Goal: Download file/media

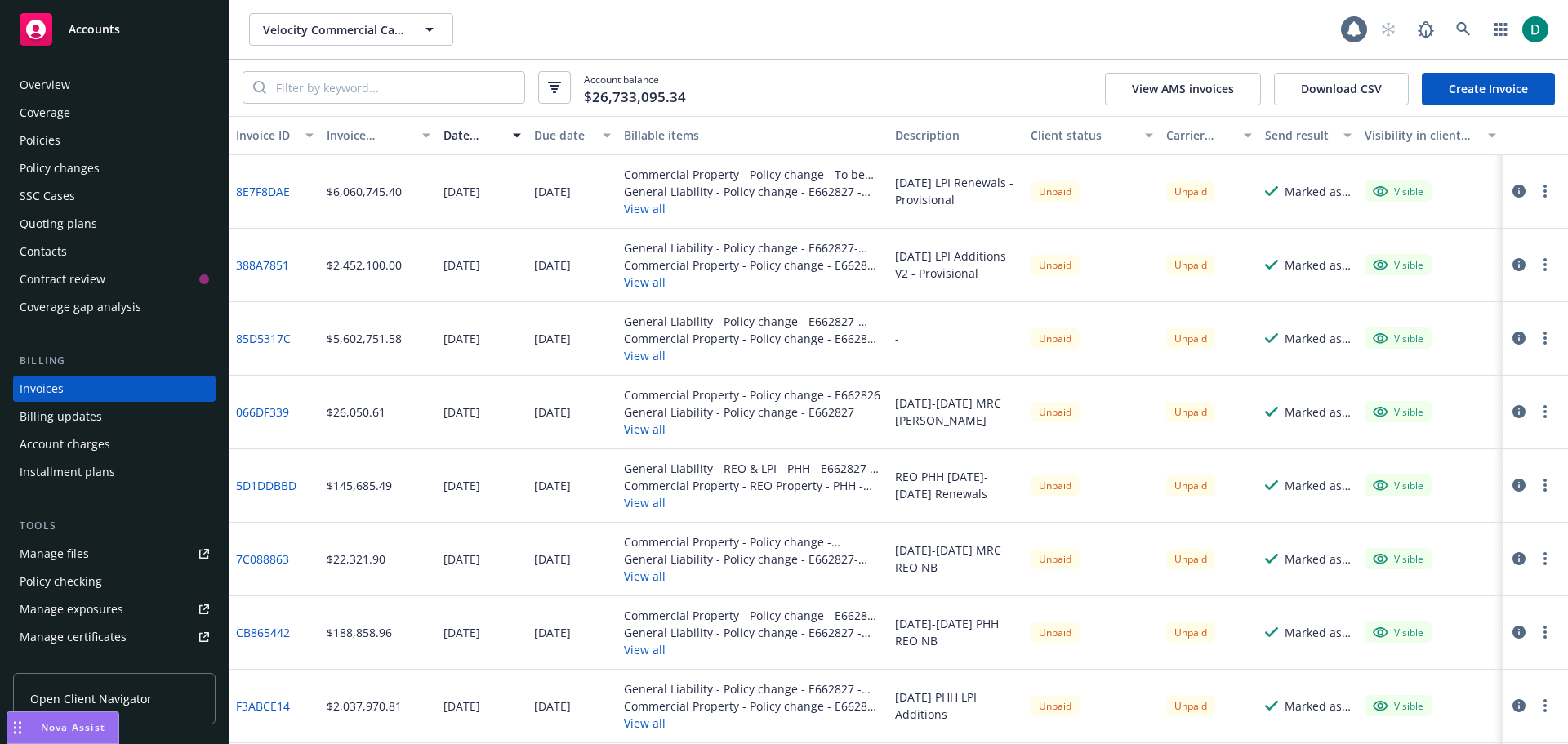
click at [77, 719] on div "Nova Assist" at bounding box center [62, 727] width 111 height 31
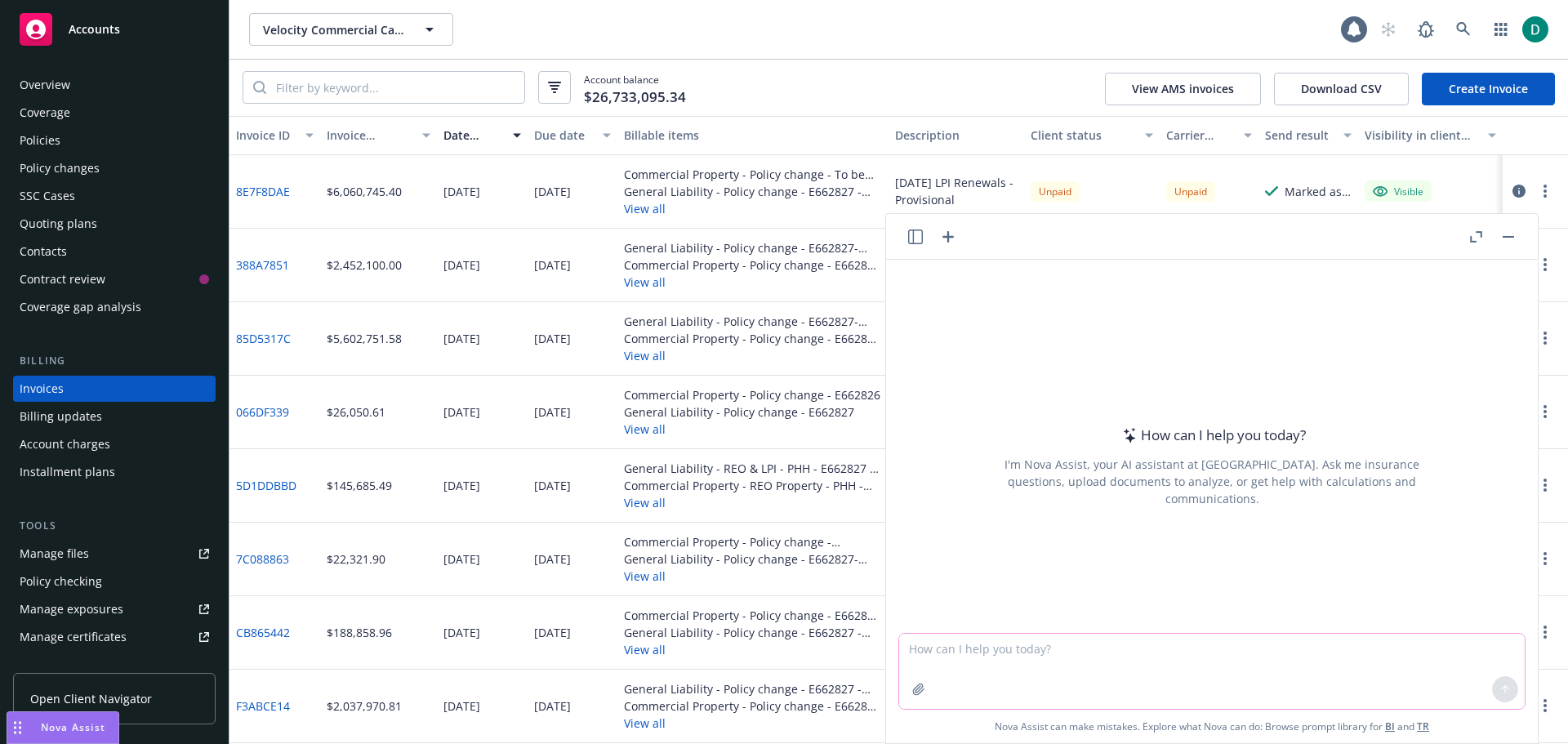
click at [1005, 657] on textarea at bounding box center [1211, 671] width 625 height 75
click at [906, 648] on textarea "(I am working on documenting" at bounding box center [1211, 671] width 625 height 77
click at [1148, 637] on textarea "I am working on documenting" at bounding box center [1211, 671] width 625 height 77
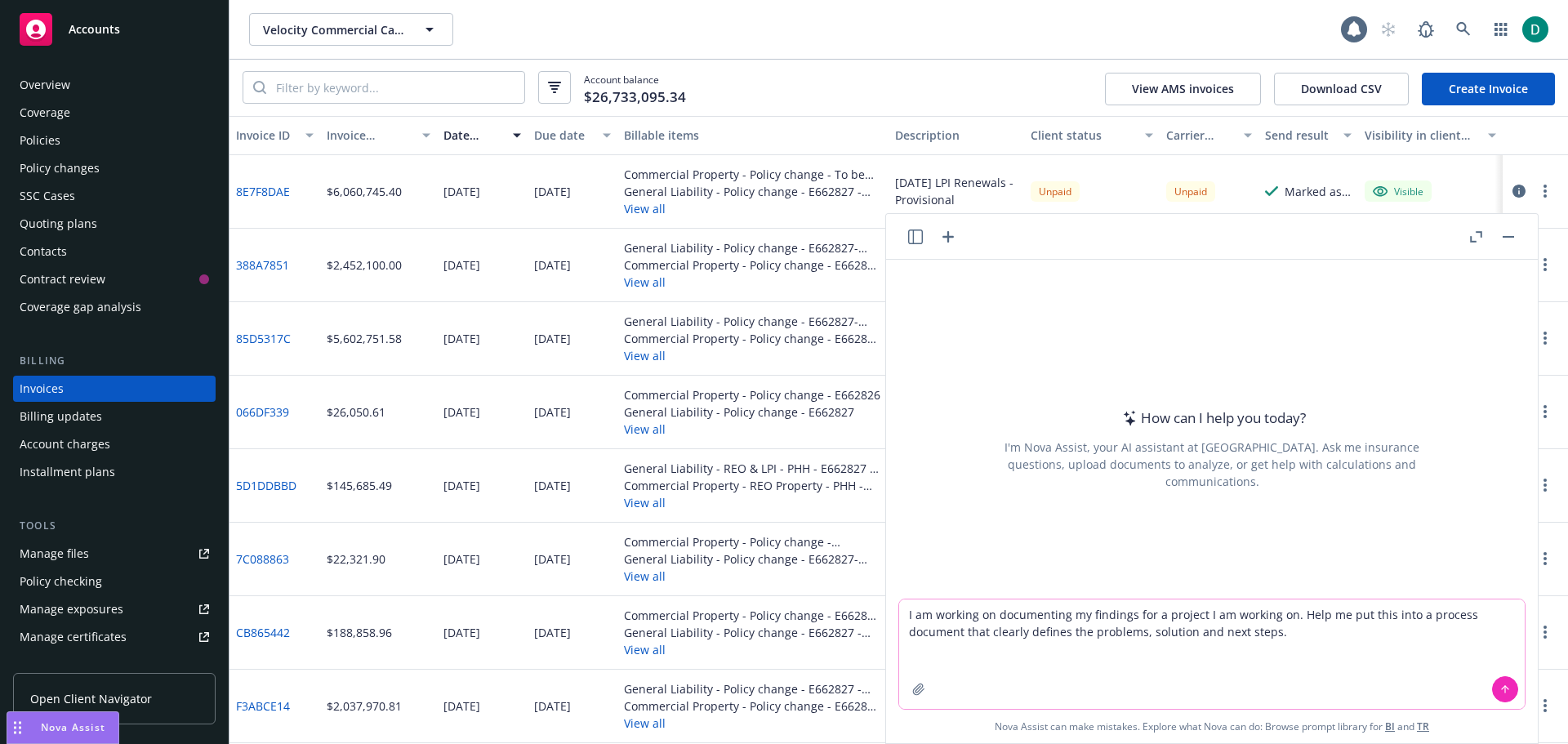
paste textarea "LOR ipsumdo: Sitamet conse ADI elitseddo Eiusmodt/INC ut labor etdolorem aliqua…"
type textarea "I am working on documenting my findings for a project I am working on. Help me …"
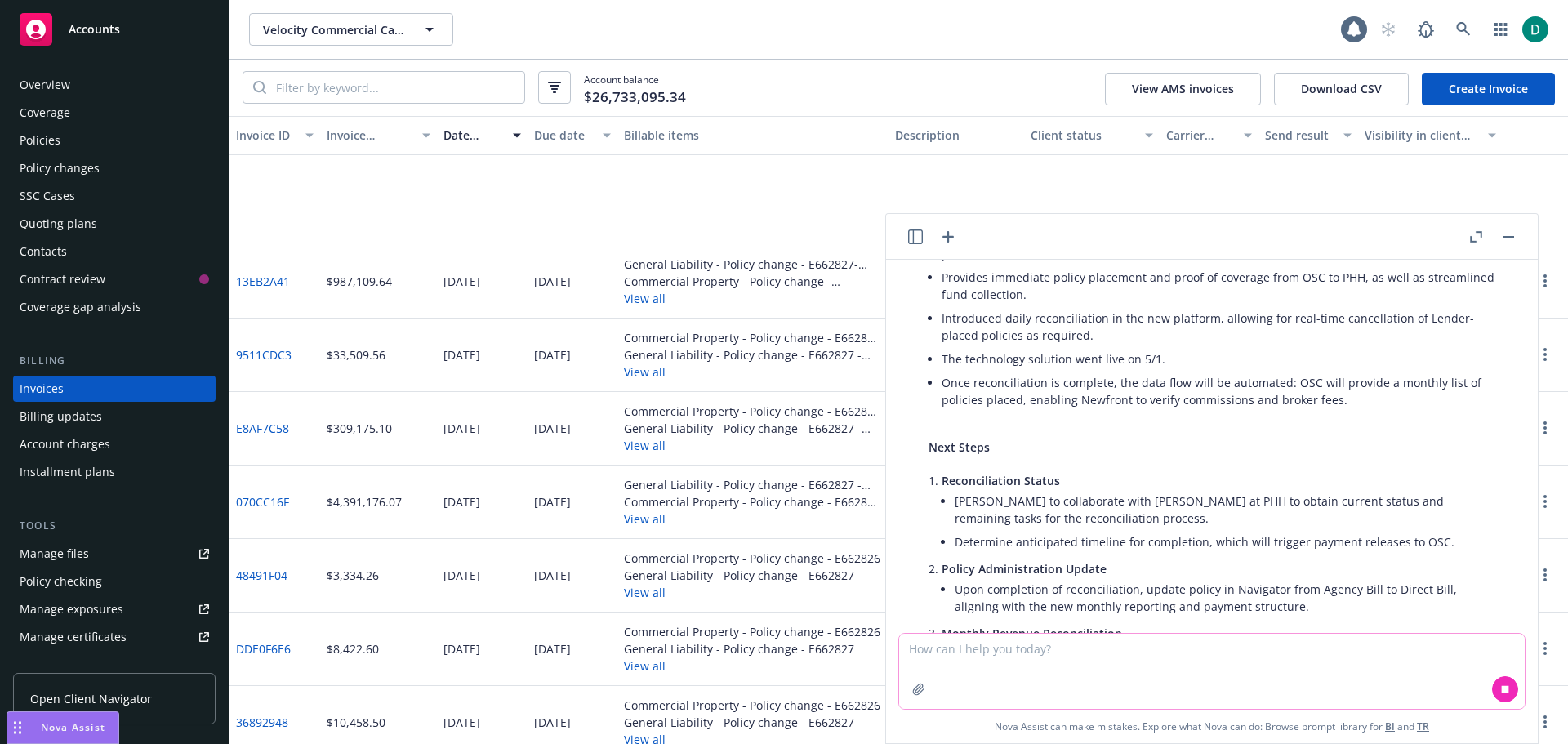
scroll to position [1062, 0]
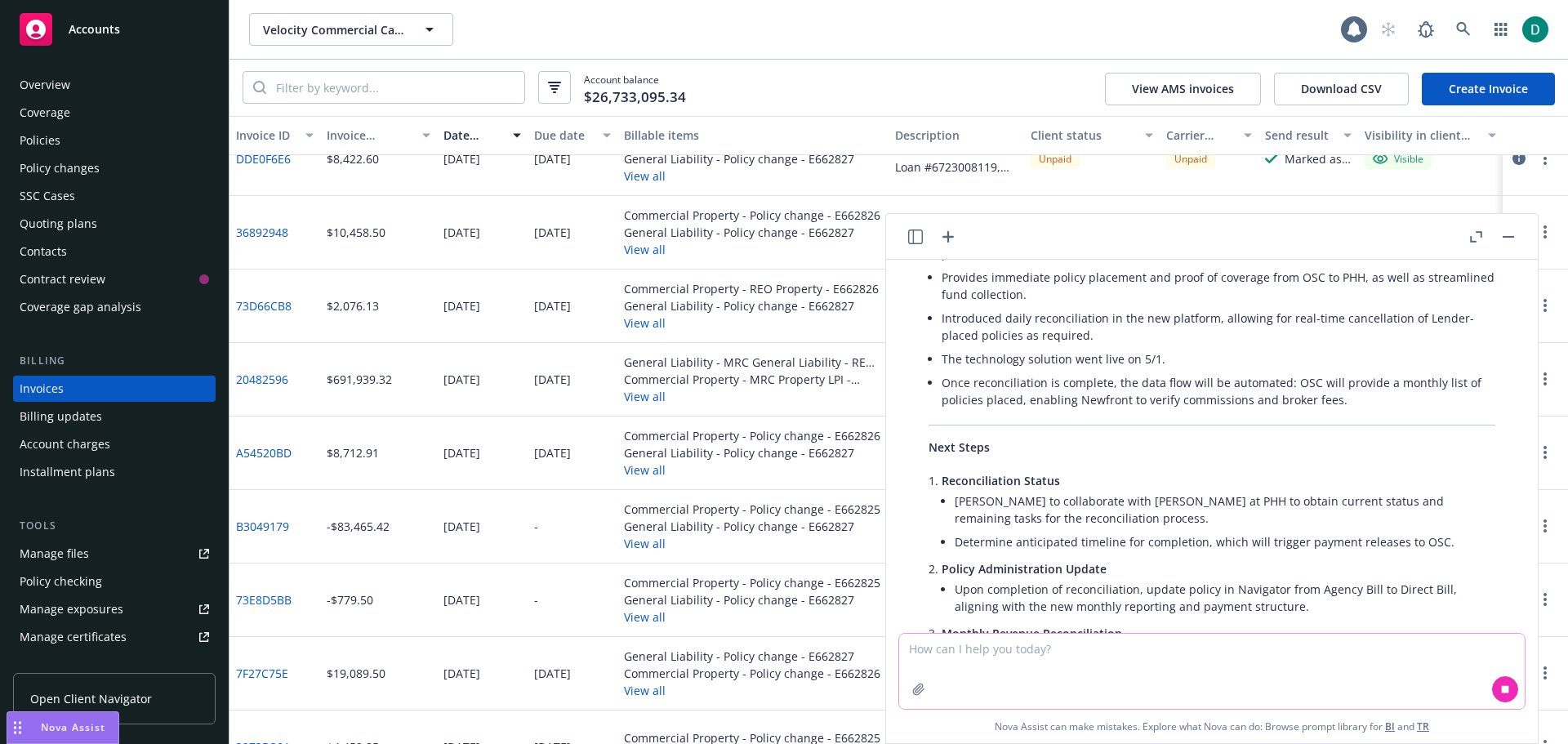
click at [991, 654] on textarea at bounding box center [1211, 671] width 625 height 75
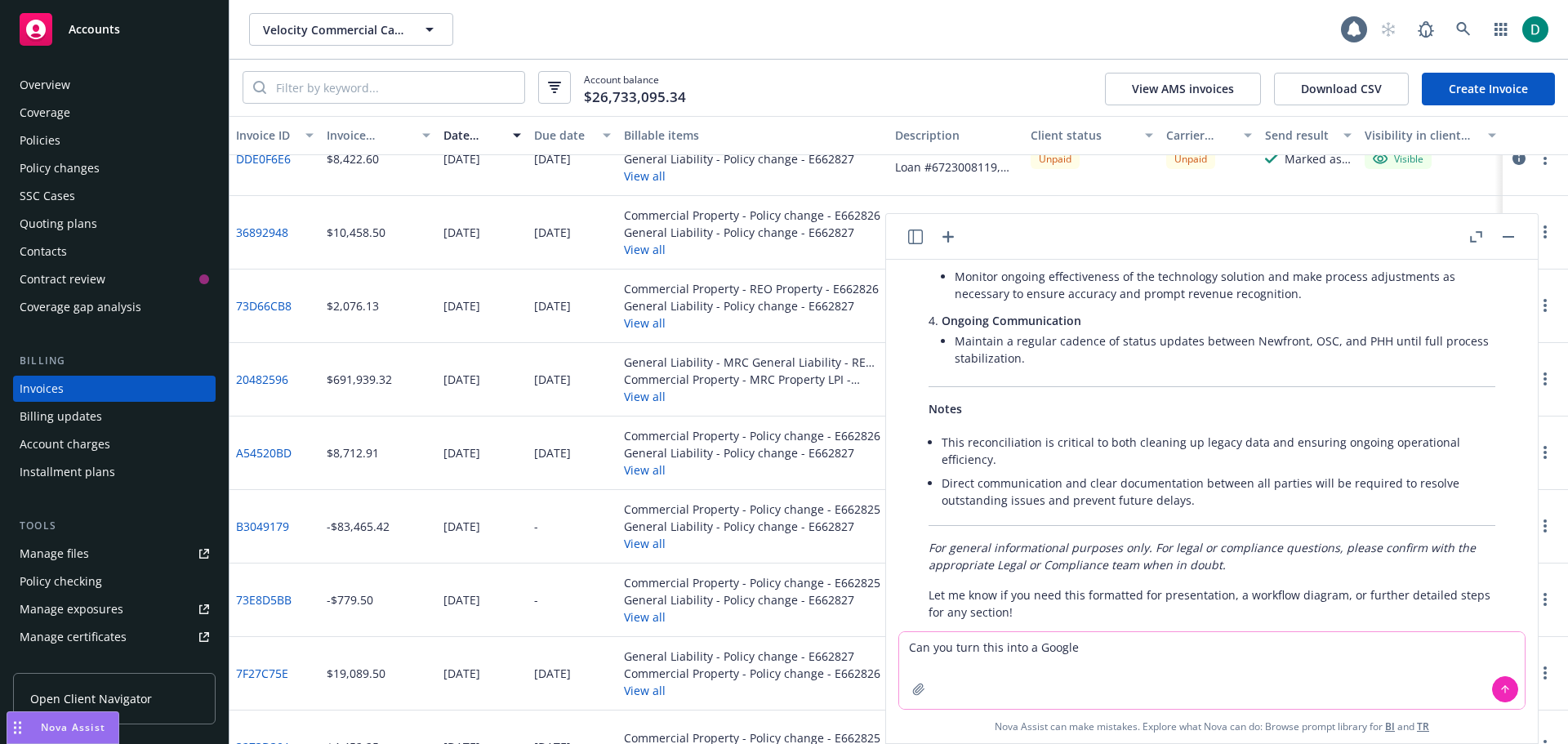
scroll to position [1469, 0]
type textarea "Can you turn this into a Google Doc?"
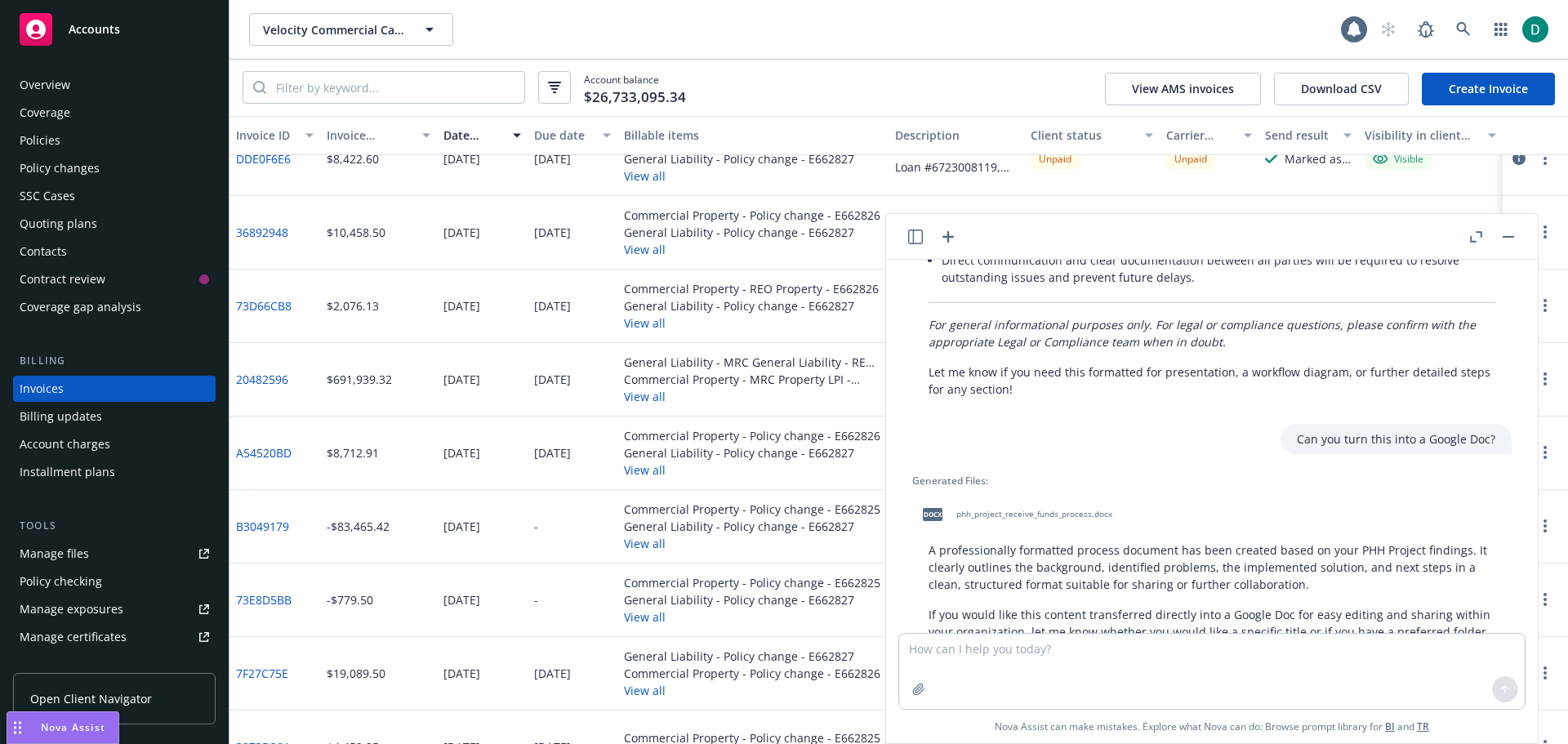
scroll to position [1663, 0]
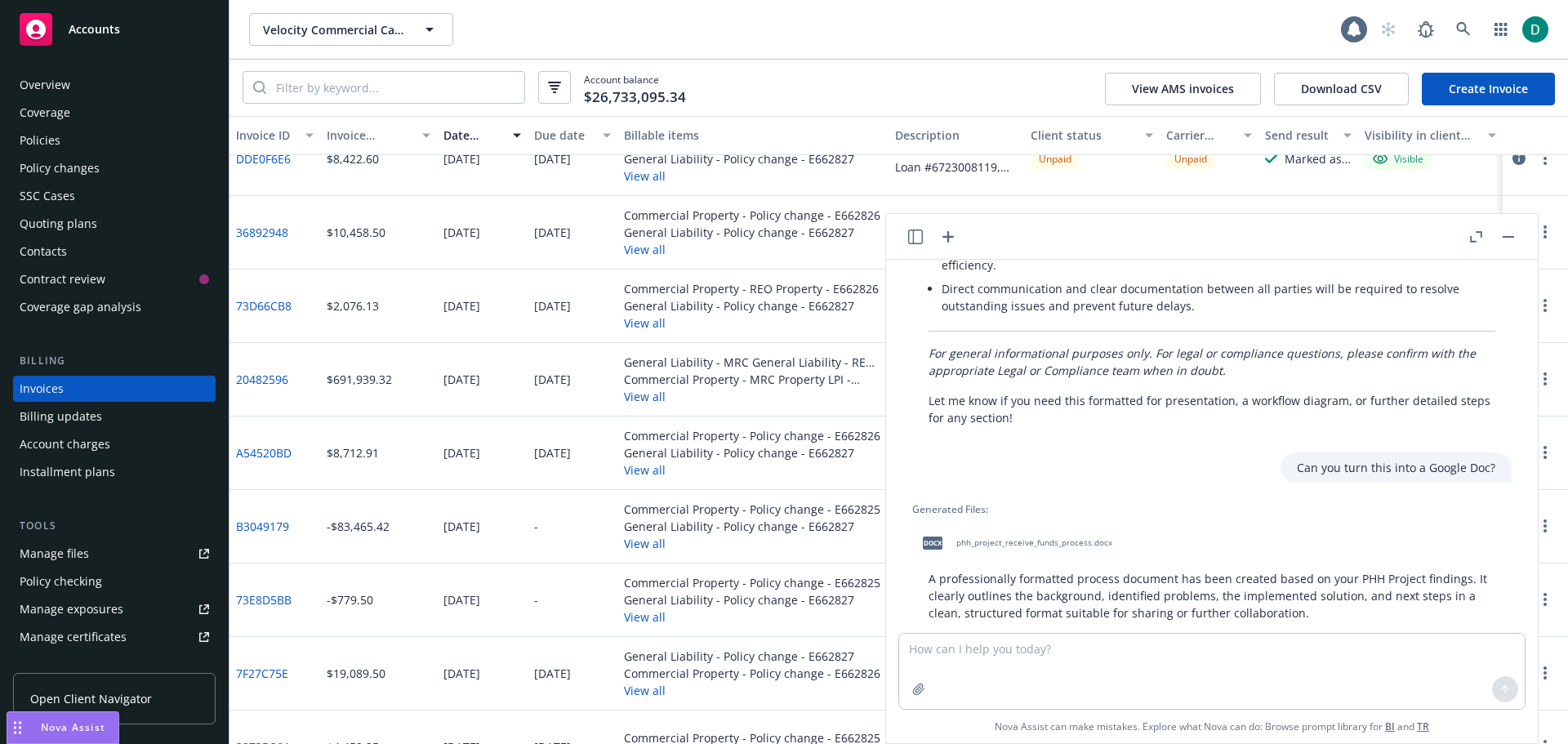
click at [1026, 537] on span "phh_project_receive_funds_process.docx" at bounding box center [1034, 542] width 156 height 11
click at [998, 537] on span "phh_project_receive_funds_process.docx" at bounding box center [1034, 542] width 156 height 11
